Goal: Information Seeking & Learning: Learn about a topic

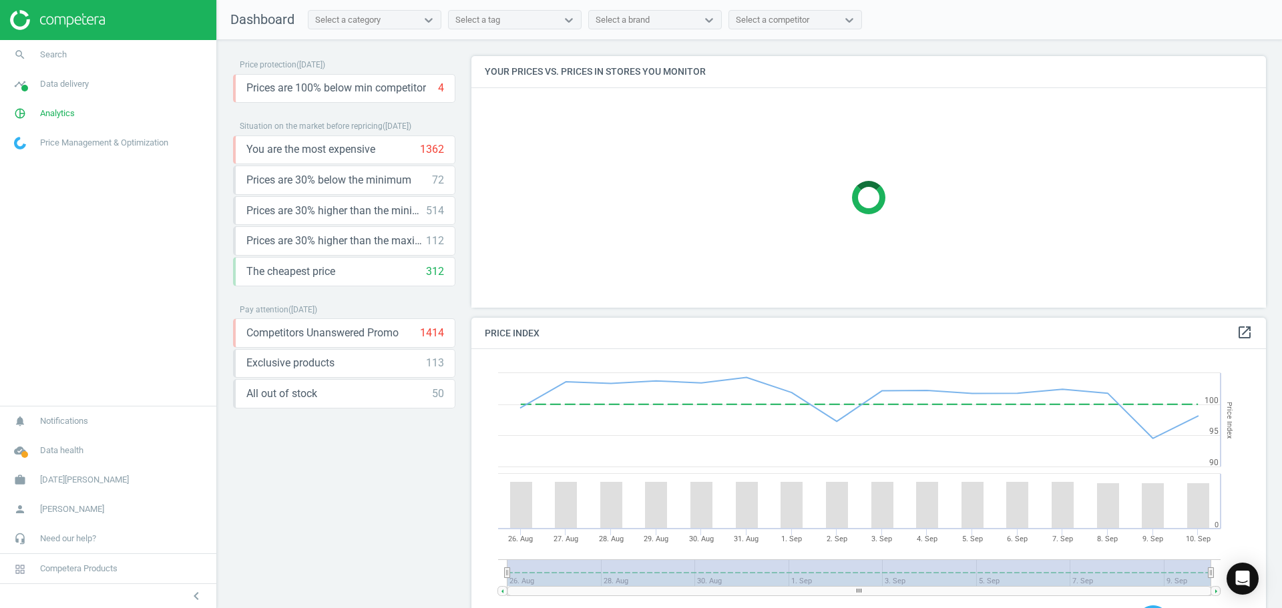
scroll to position [285, 805]
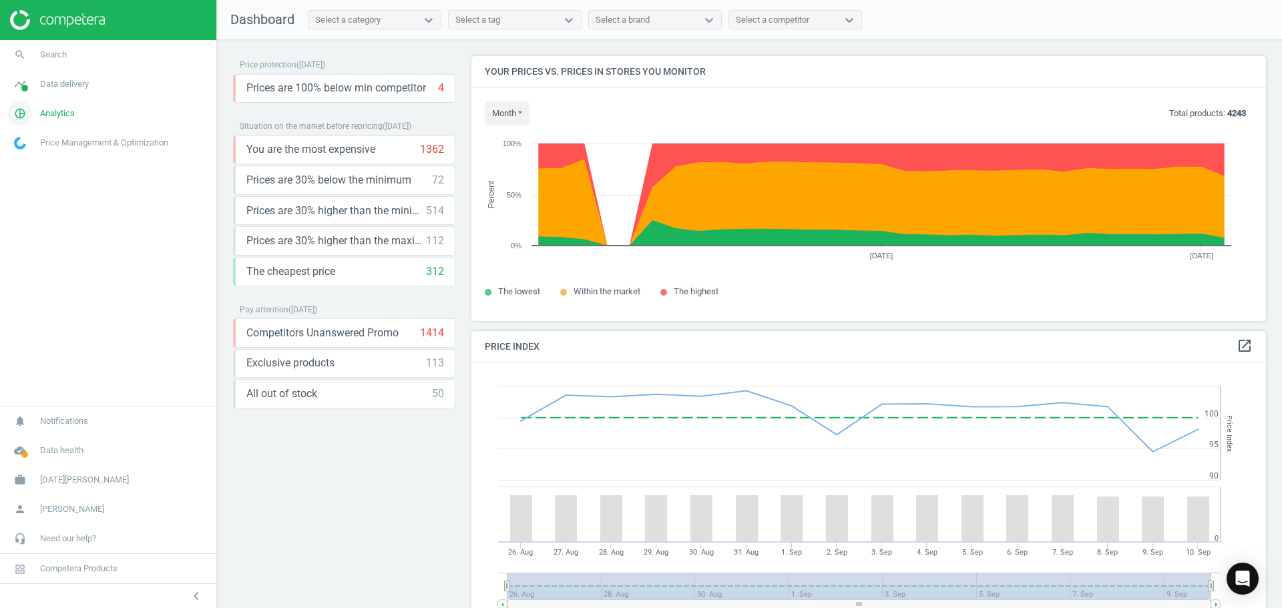
click at [19, 113] on icon "pie_chart_outlined" at bounding box center [19, 113] width 25 height 25
click at [412, 22] on div "Select a category" at bounding box center [362, 19] width 108 height 17
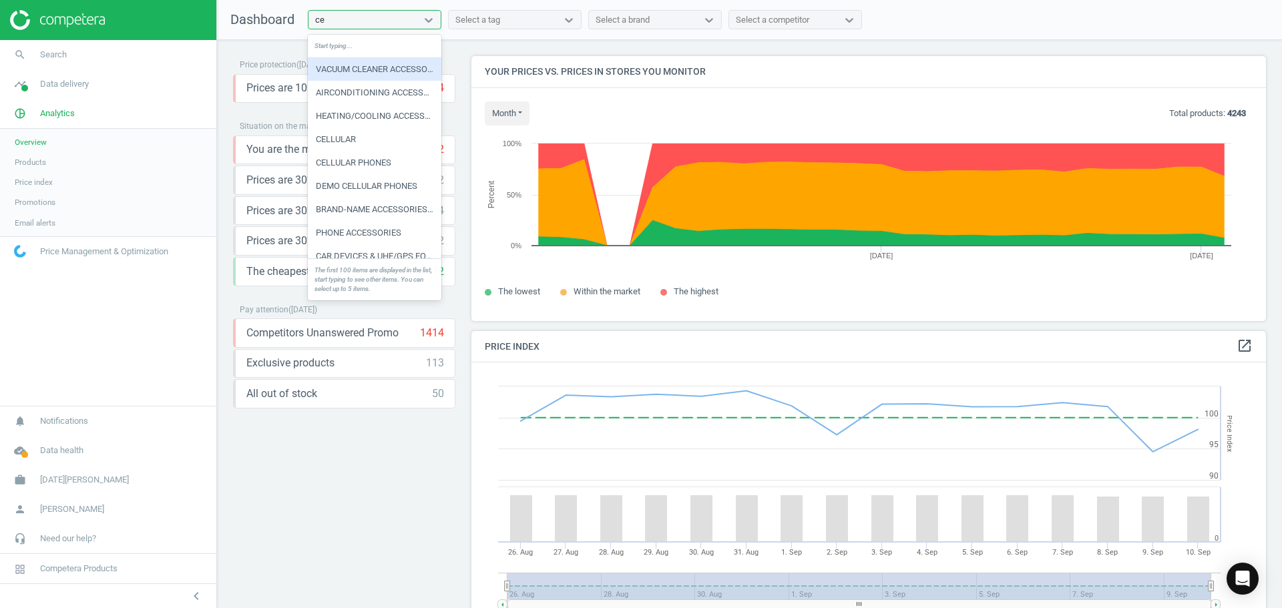
type input "cell"
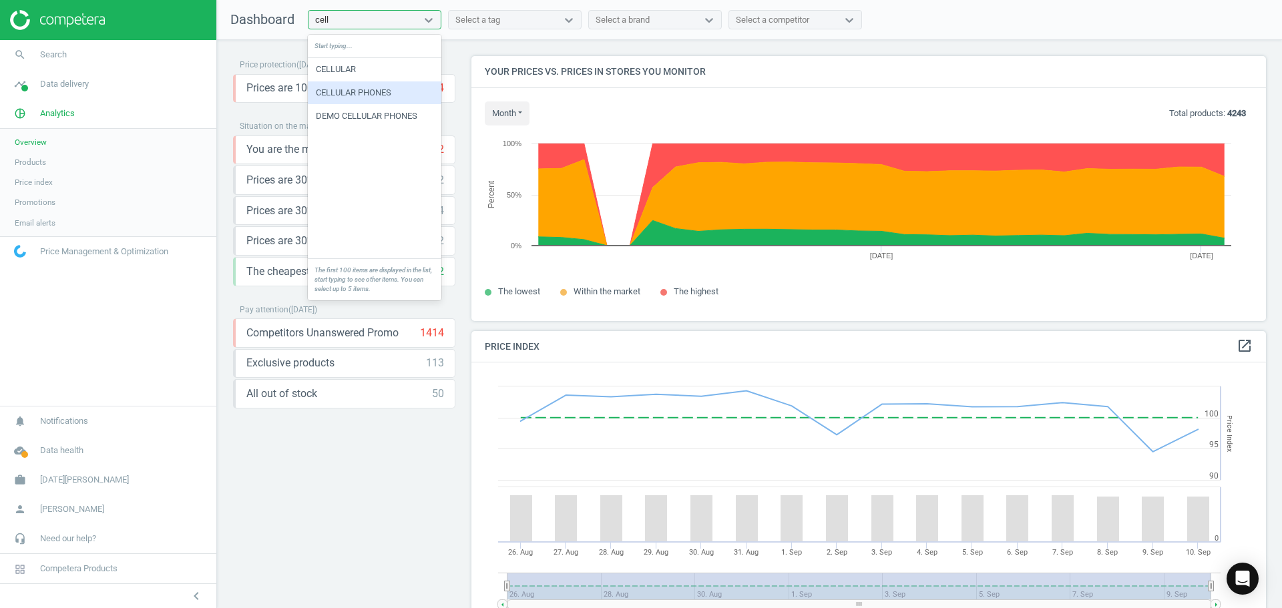
click at [381, 89] on div "CELLULAR PHONES" at bounding box center [375, 92] width 134 height 23
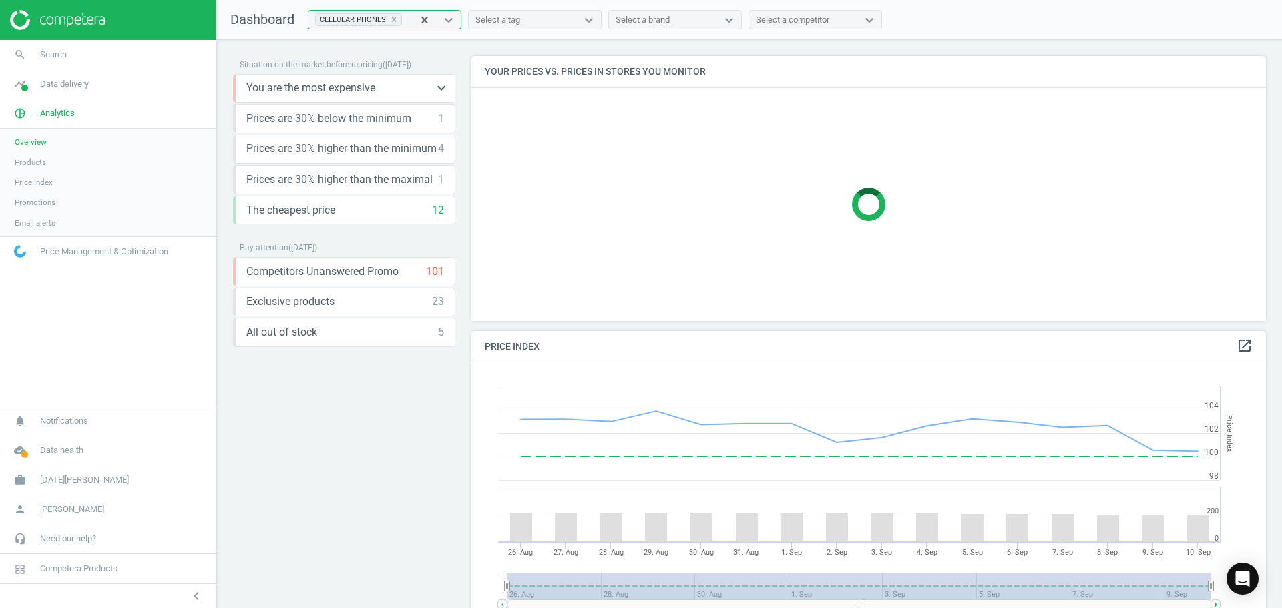
click at [391, 91] on div "You are the most expensive 20 keyboard_arrow_down" at bounding box center [345, 88] width 198 height 15
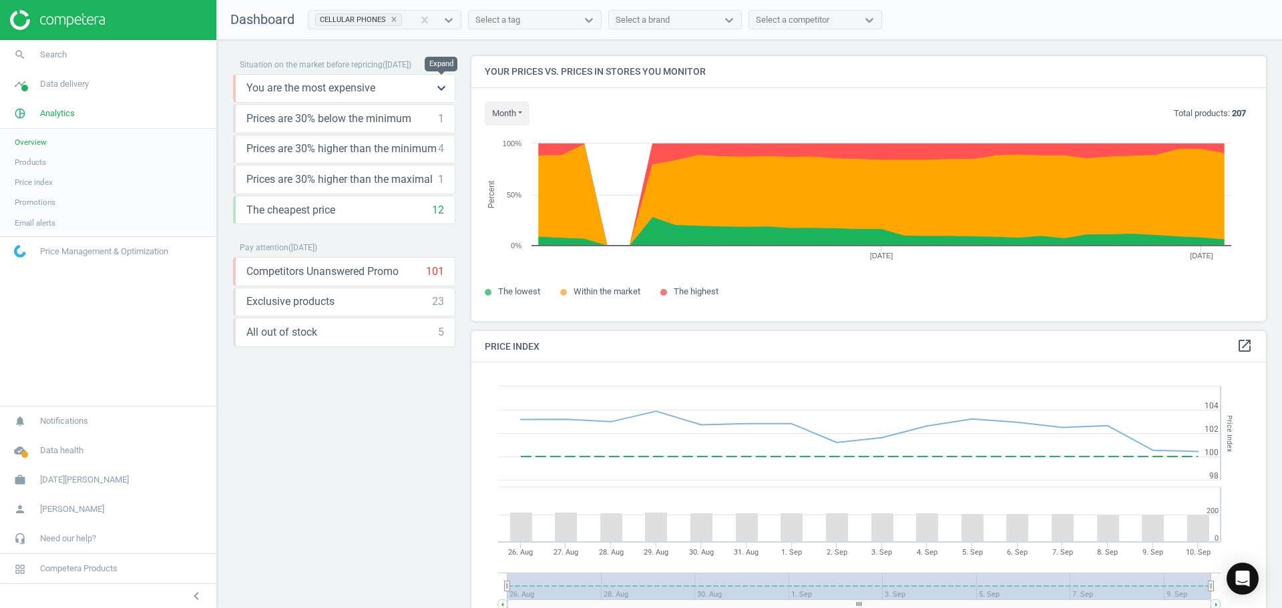
click at [439, 90] on icon "keyboard_arrow_down" at bounding box center [441, 88] width 16 height 16
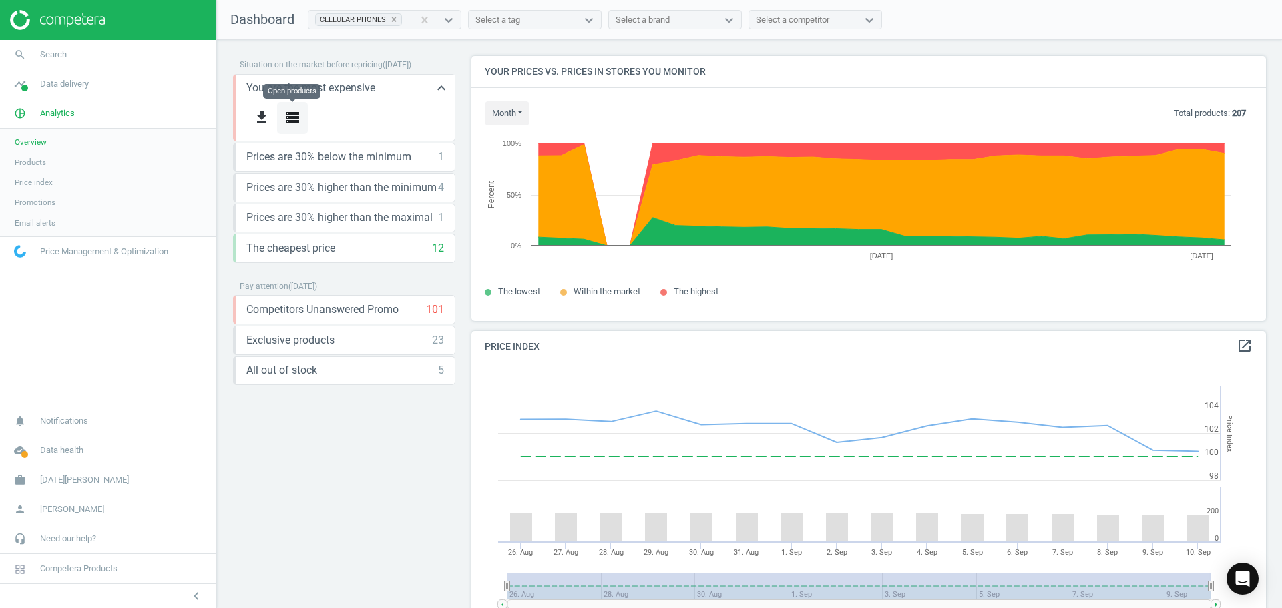
click at [299, 117] on icon "storage" at bounding box center [292, 117] width 16 height 16
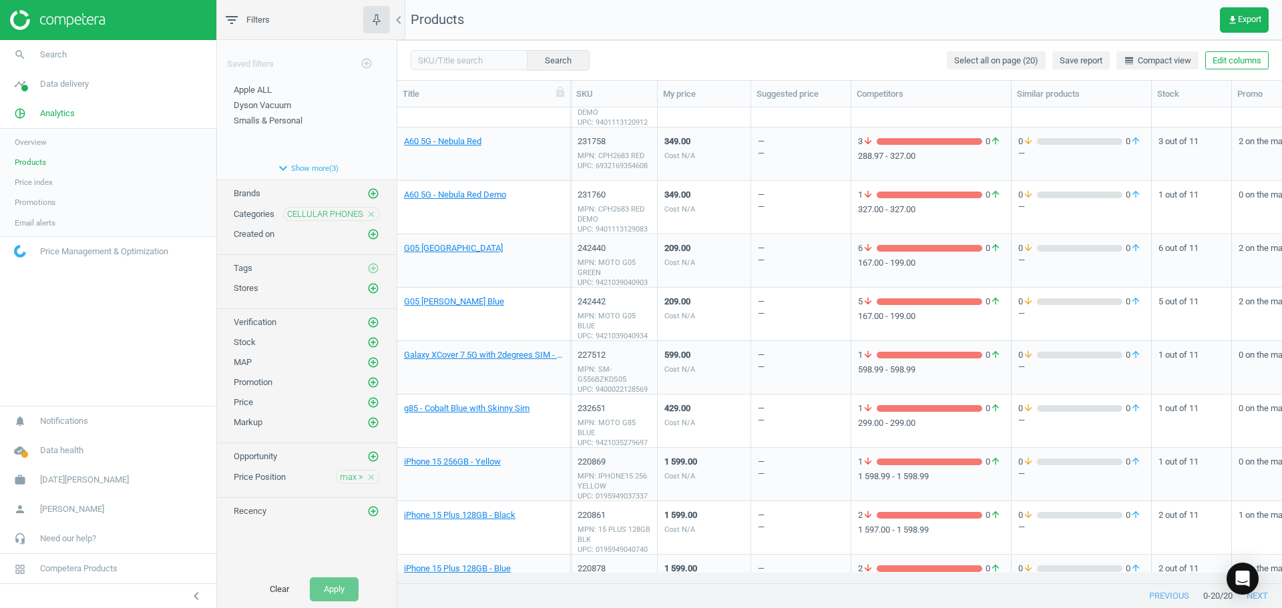
scroll to position [67, 0]
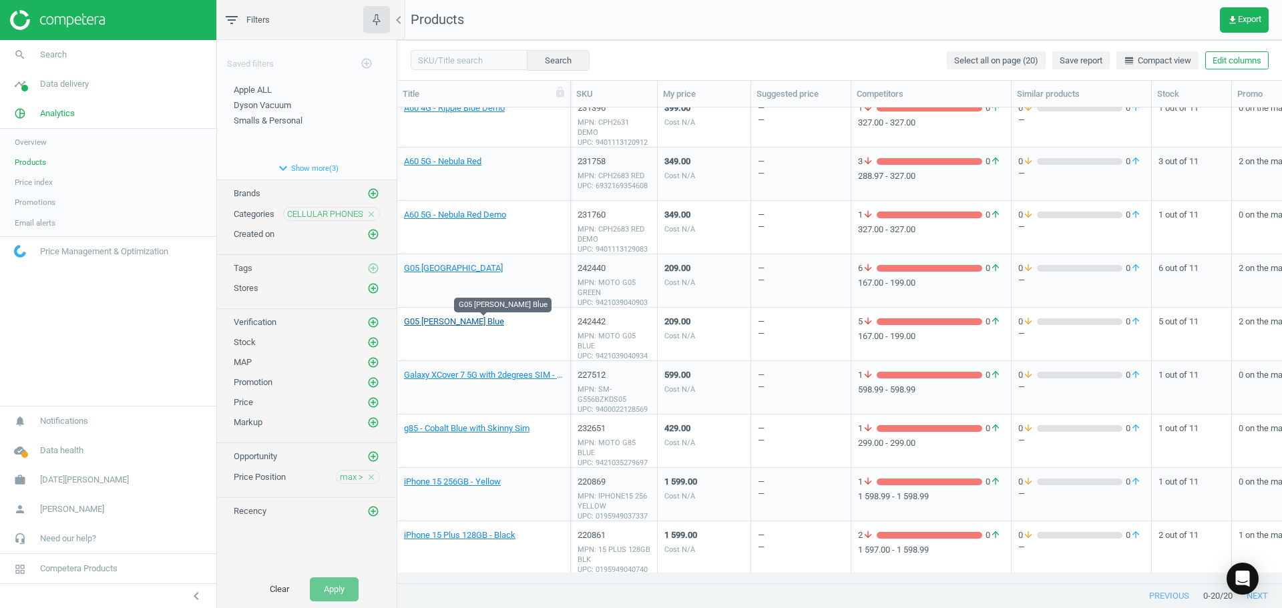
click at [447, 324] on link "G05 [PERSON_NAME] Blue" at bounding box center [454, 322] width 100 height 12
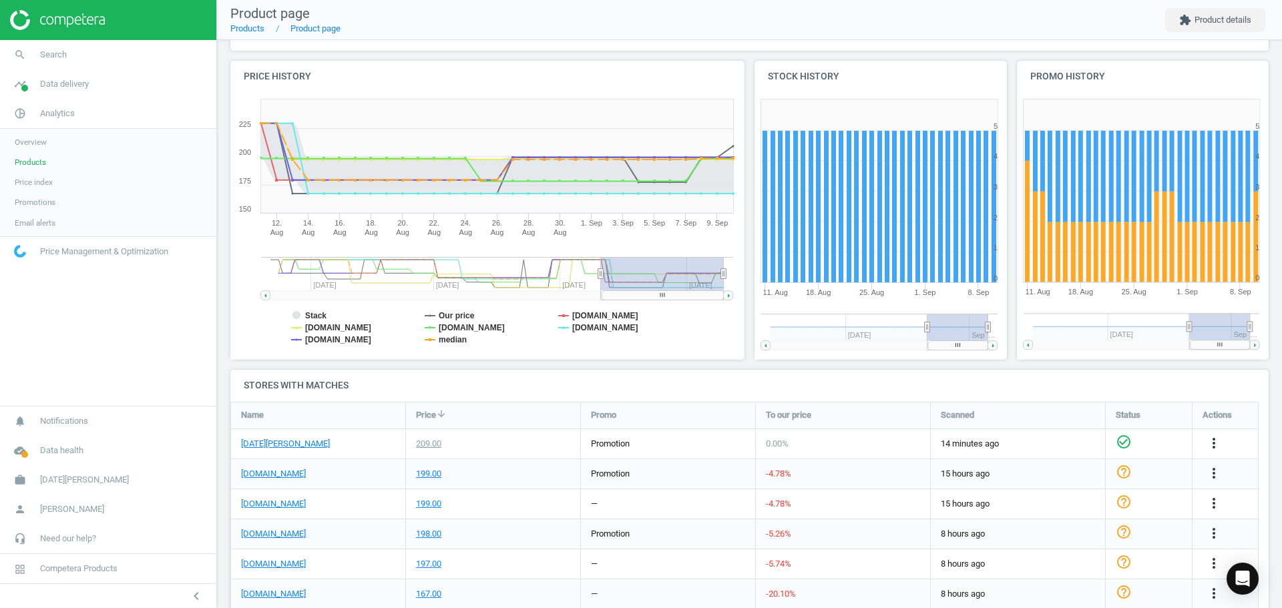
scroll to position [267, 0]
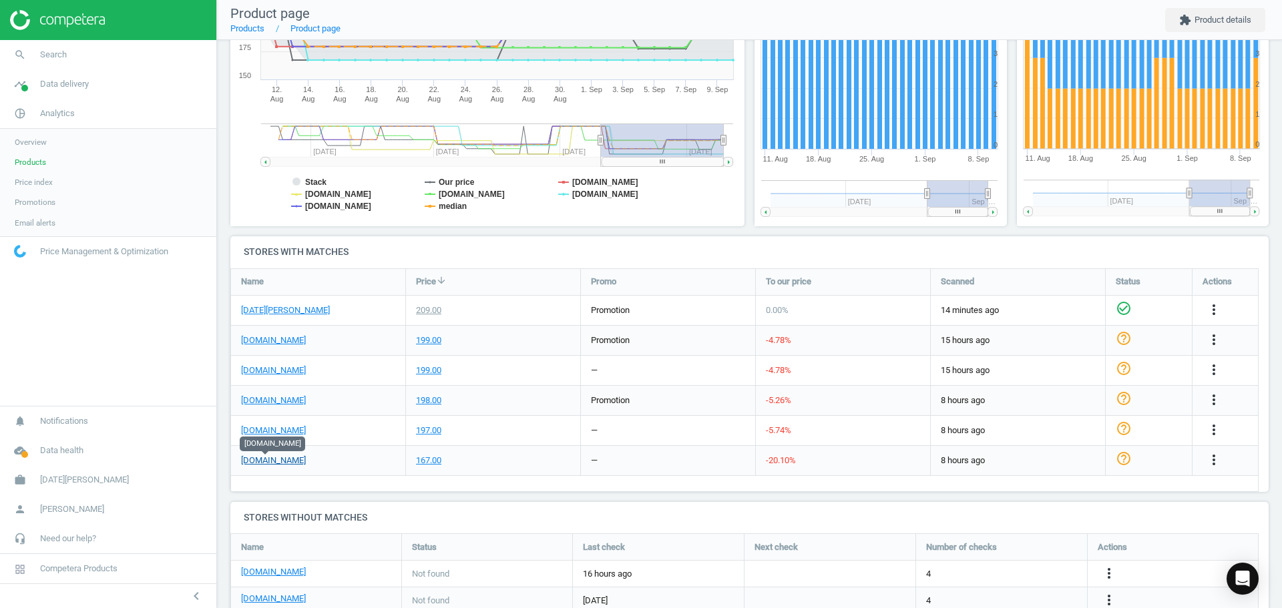
click at [280, 458] on link "[DOMAIN_NAME]" at bounding box center [273, 461] width 65 height 12
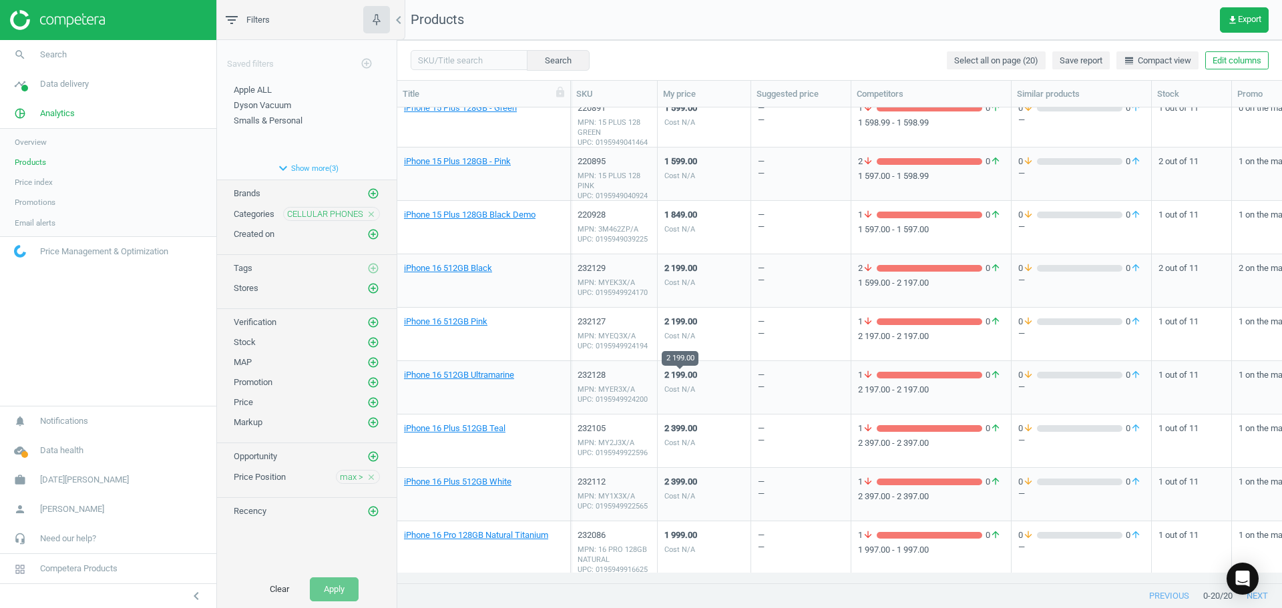
scroll to position [603, 0]
